Goal: Task Accomplishment & Management: Manage account settings

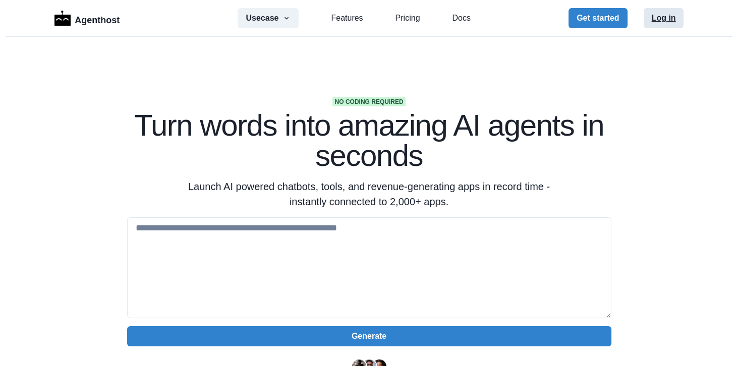
click at [661, 20] on button "Log in" at bounding box center [664, 18] width 40 height 20
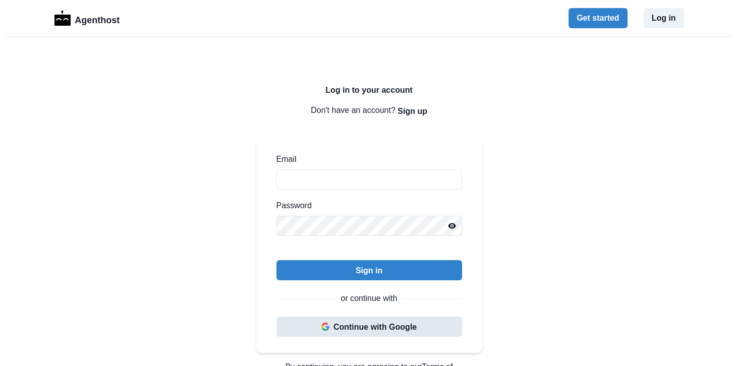
click at [311, 330] on button "Continue with Google" at bounding box center [370, 327] width 186 height 20
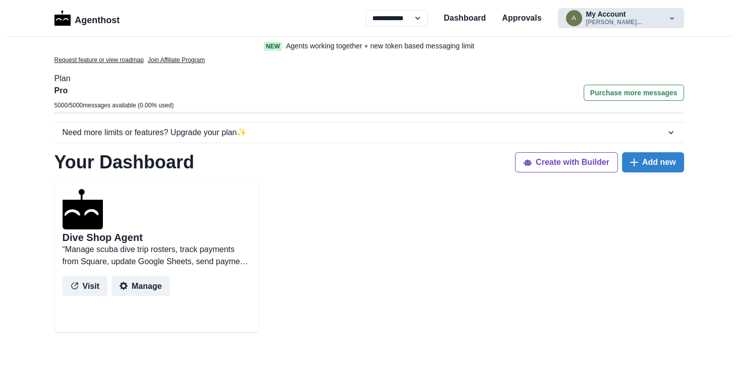
click at [669, 18] on icon "button" at bounding box center [672, 18] width 8 height 8
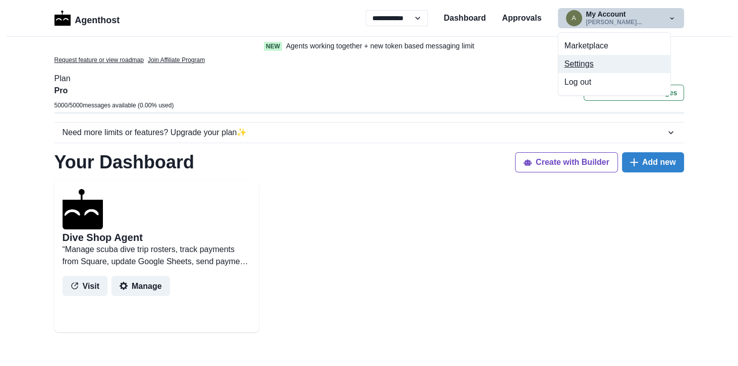
click at [586, 63] on button "Settings" at bounding box center [615, 64] width 112 height 18
